Goal: Navigation & Orientation: Find specific page/section

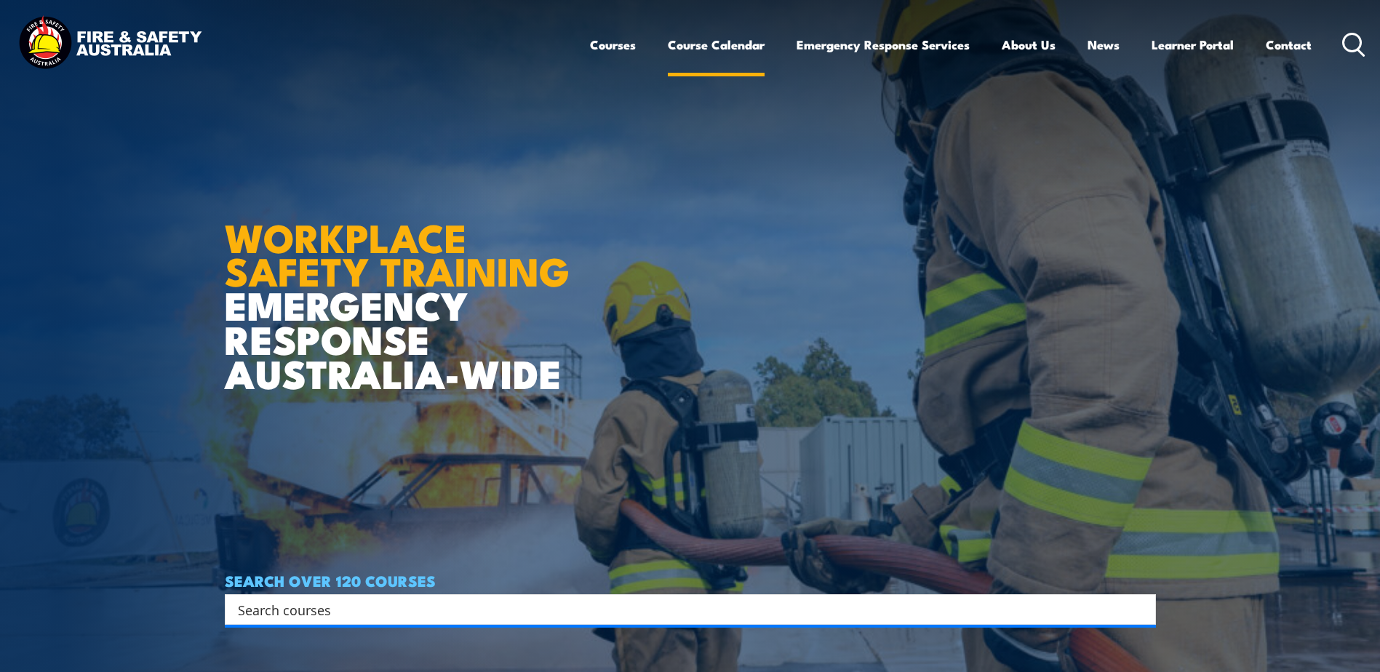
click at [751, 46] on link "Course Calendar" at bounding box center [716, 44] width 97 height 39
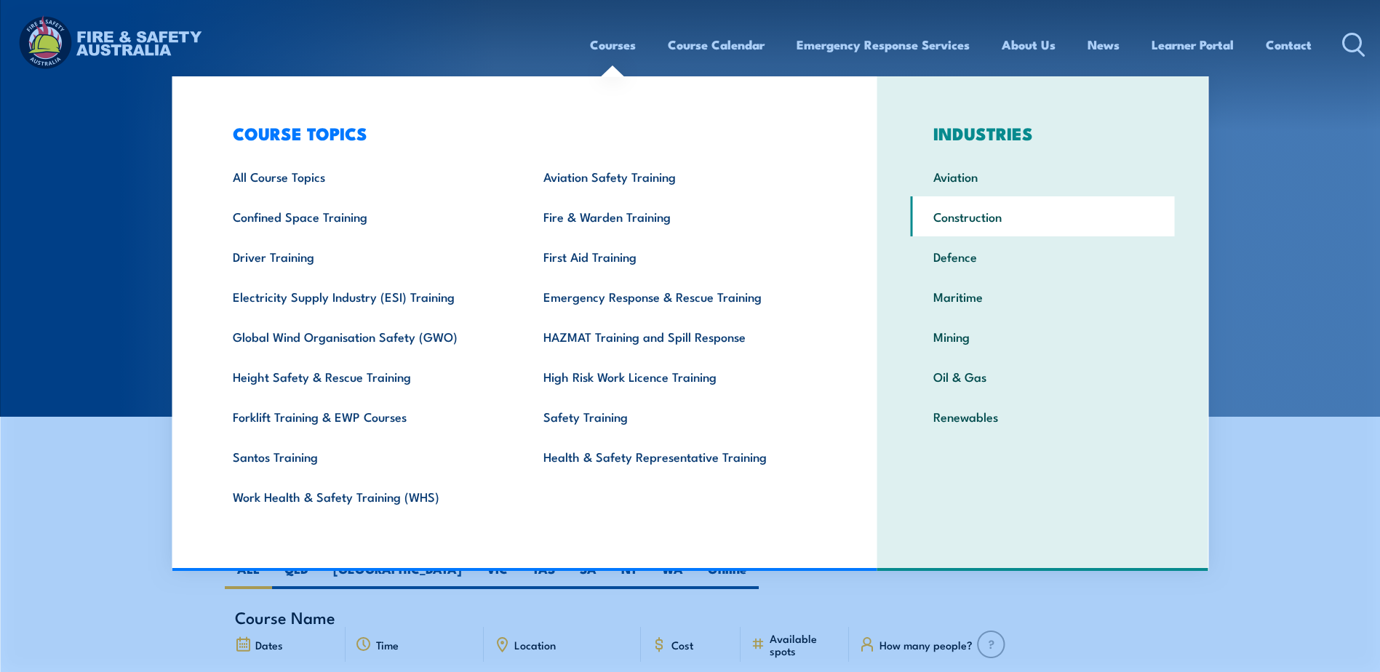
click at [994, 218] on link "Construction" at bounding box center [1043, 216] width 264 height 40
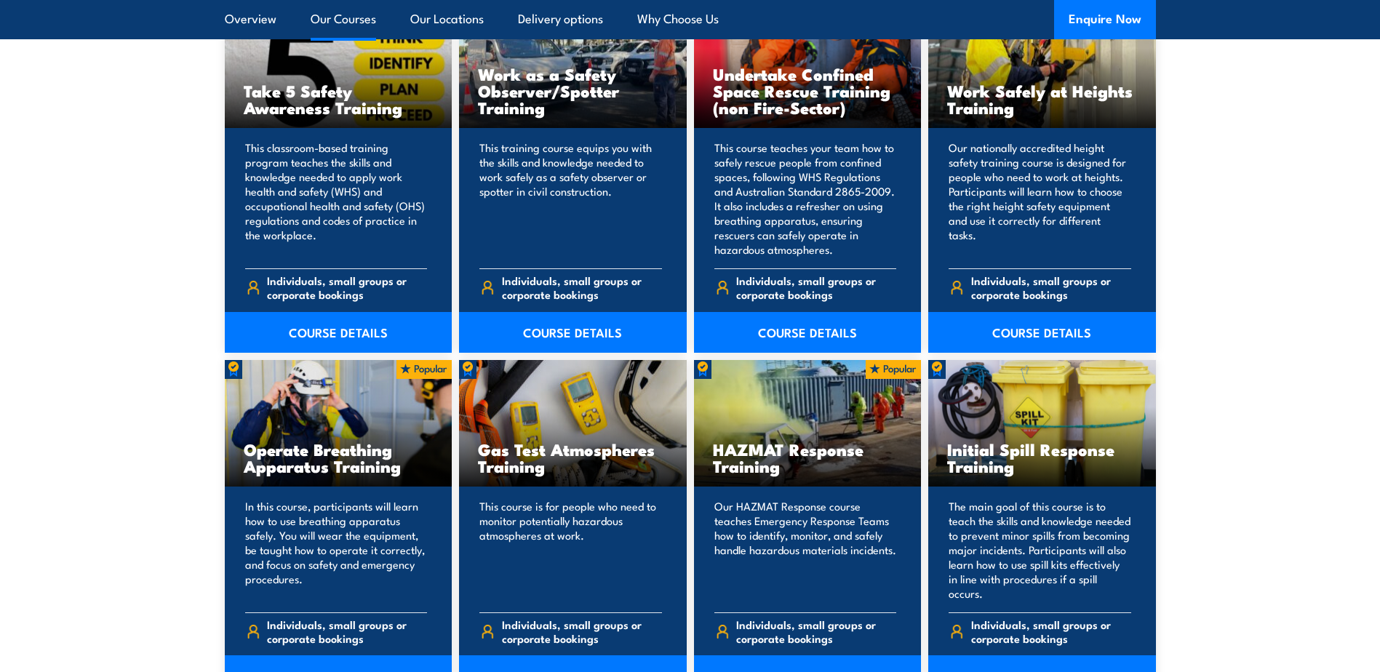
scroll to position [1237, 0]
